Goal: Obtain resource: Download file/media

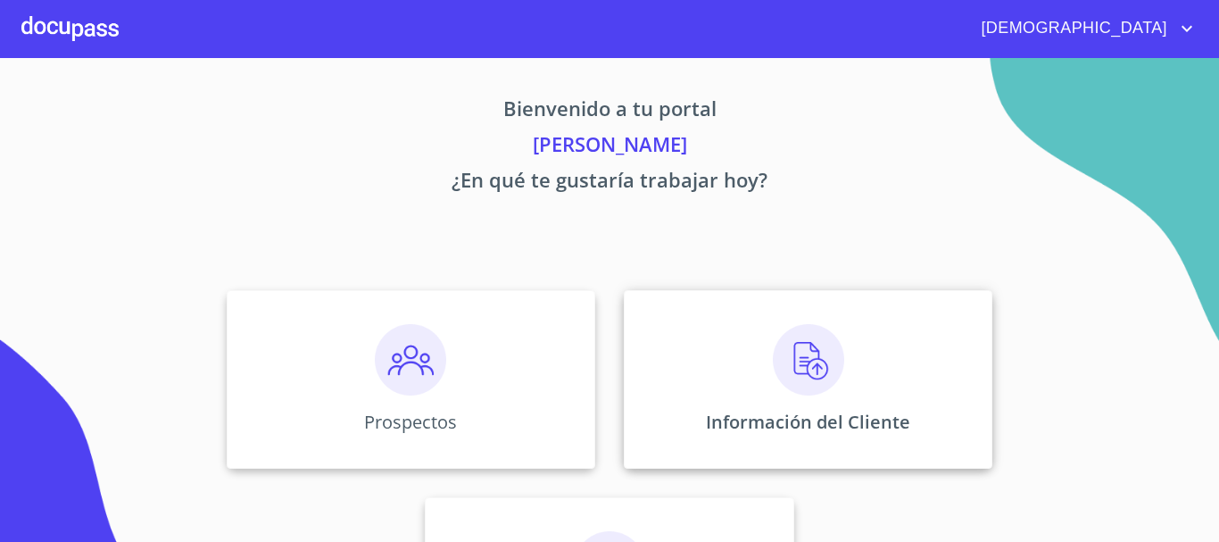
click at [811, 373] on img at bounding box center [808, 359] width 71 height 71
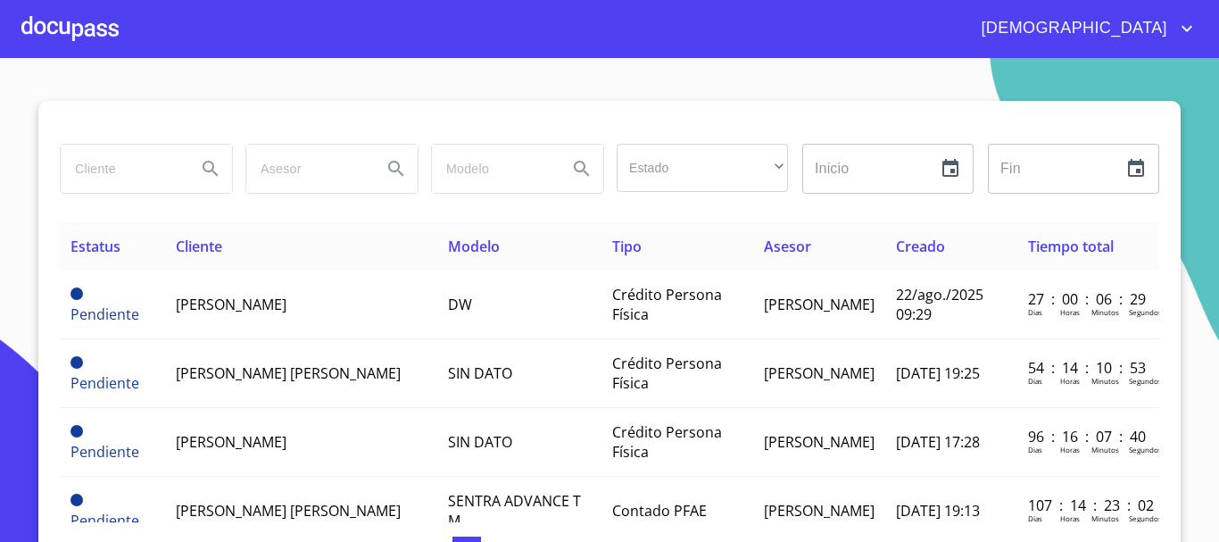
click at [133, 167] on input "search" at bounding box center [121, 169] width 121 height 48
type input "jasiel"
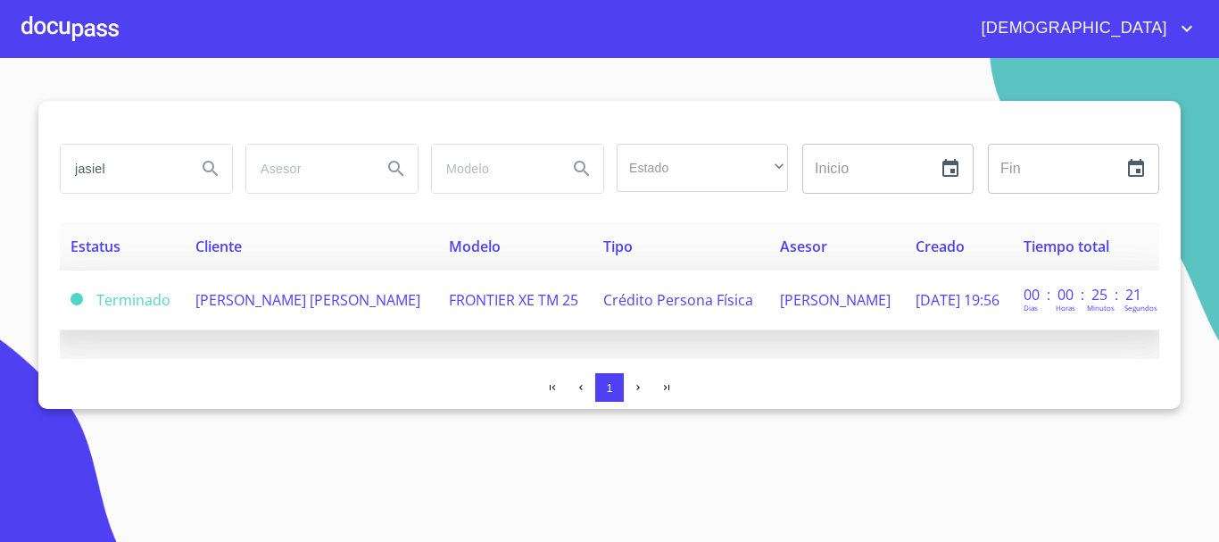
click at [366, 305] on span "[PERSON_NAME] [PERSON_NAME]" at bounding box center [307, 300] width 225 height 20
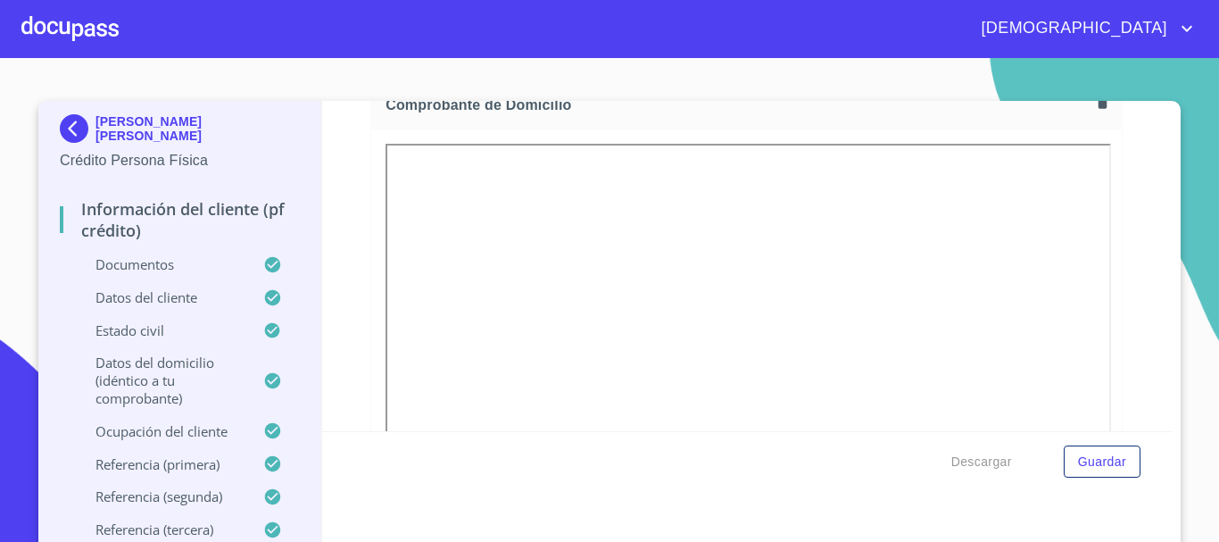
scroll to position [1071, 0]
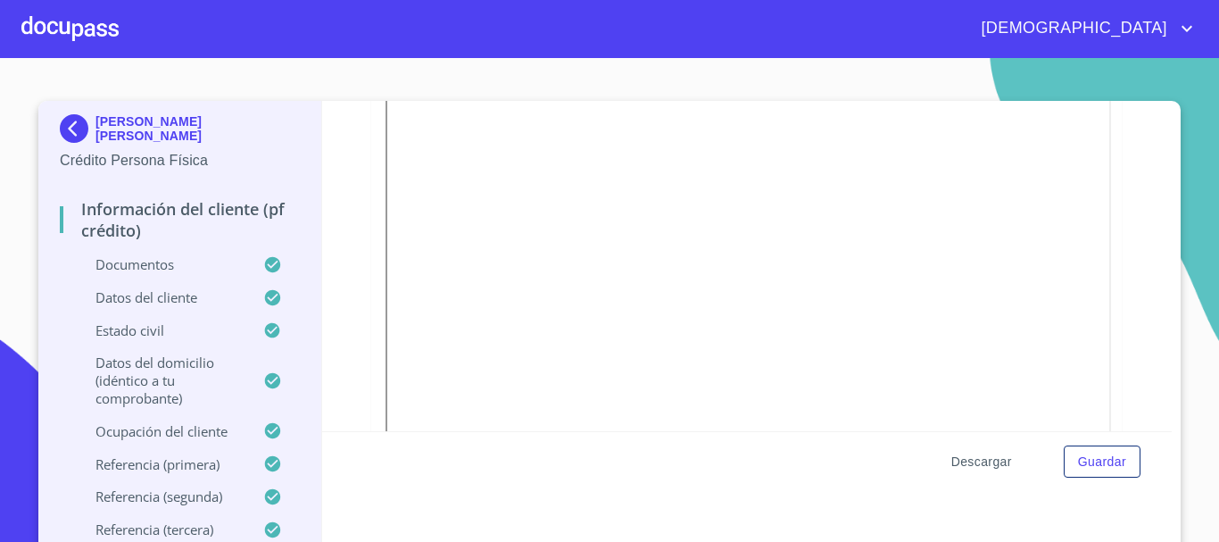
click at [973, 468] on span "Descargar" at bounding box center [981, 462] width 61 height 22
